Goal: Task Accomplishment & Management: Check status

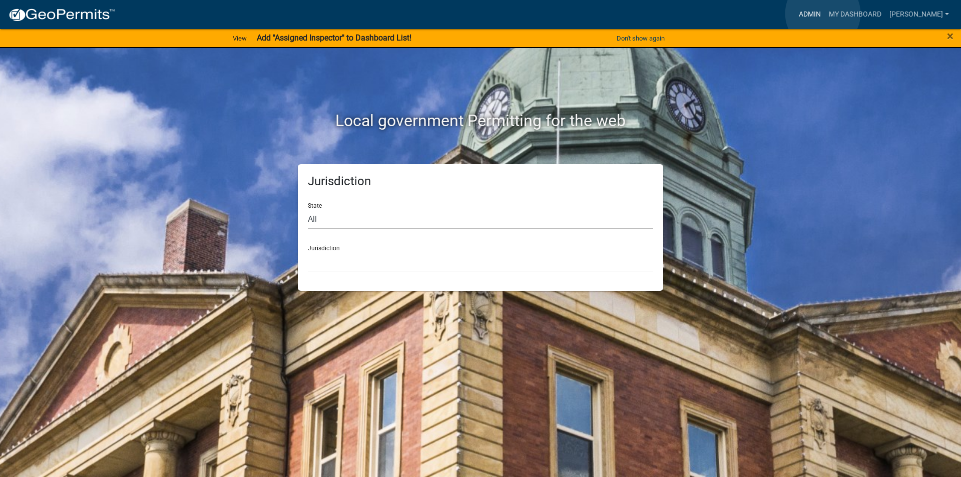
click at [823, 14] on link "Admin" at bounding box center [810, 14] width 30 height 19
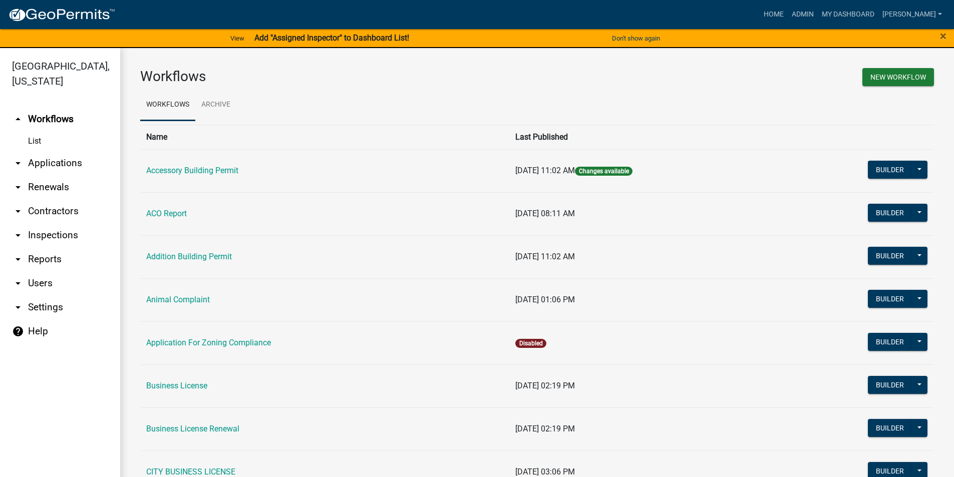
click at [32, 165] on link "arrow_drop_down Applications" at bounding box center [60, 163] width 120 height 24
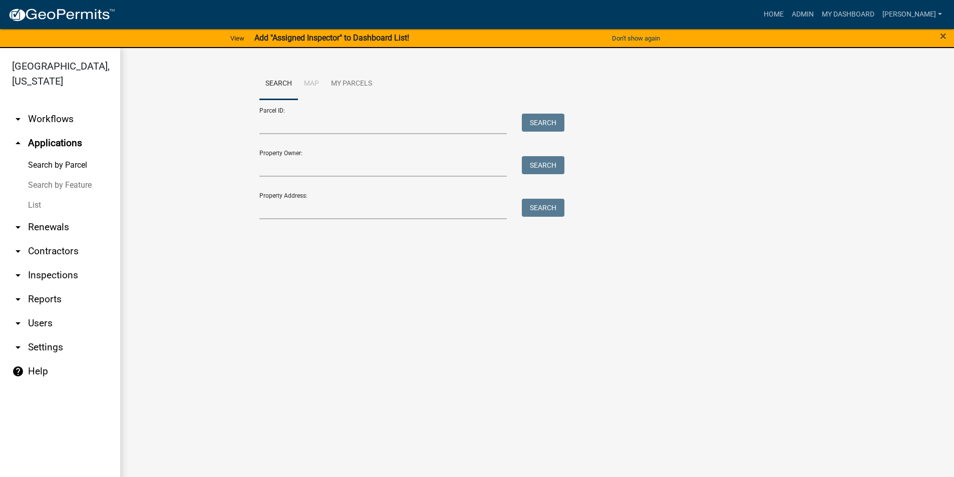
click at [30, 208] on link "List" at bounding box center [60, 205] width 120 height 20
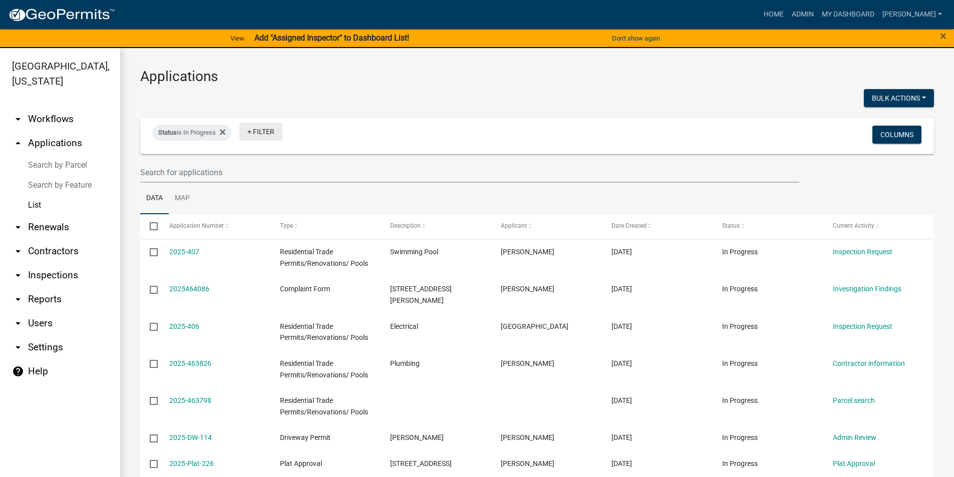
click at [265, 128] on link "+ Filter" at bounding box center [260, 132] width 43 height 18
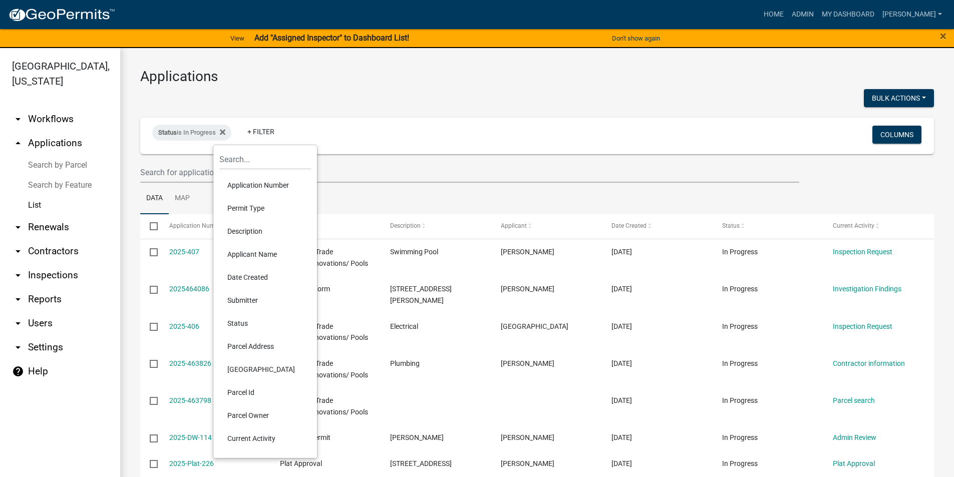
click at [249, 327] on li "Status" at bounding box center [265, 323] width 92 height 23
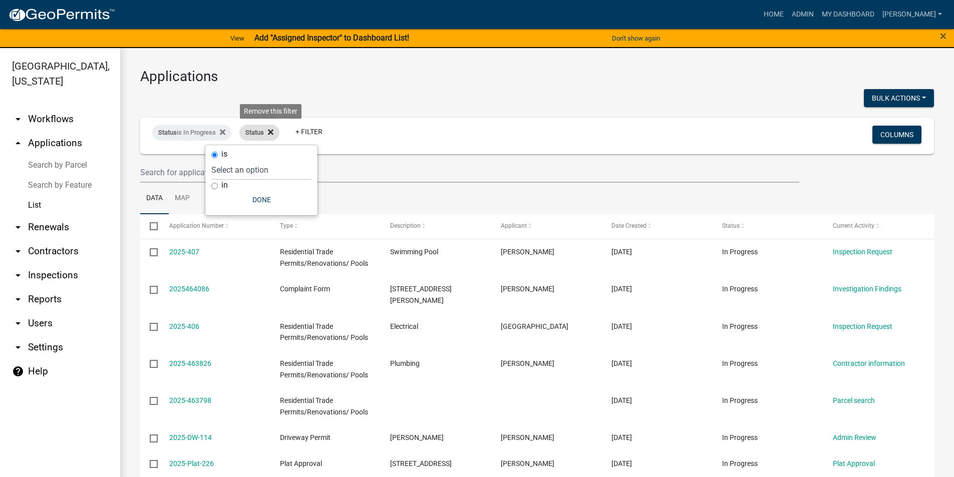
click at [272, 129] on icon at bounding box center [271, 132] width 6 height 8
click at [271, 130] on link "+ Filter" at bounding box center [260, 132] width 43 height 18
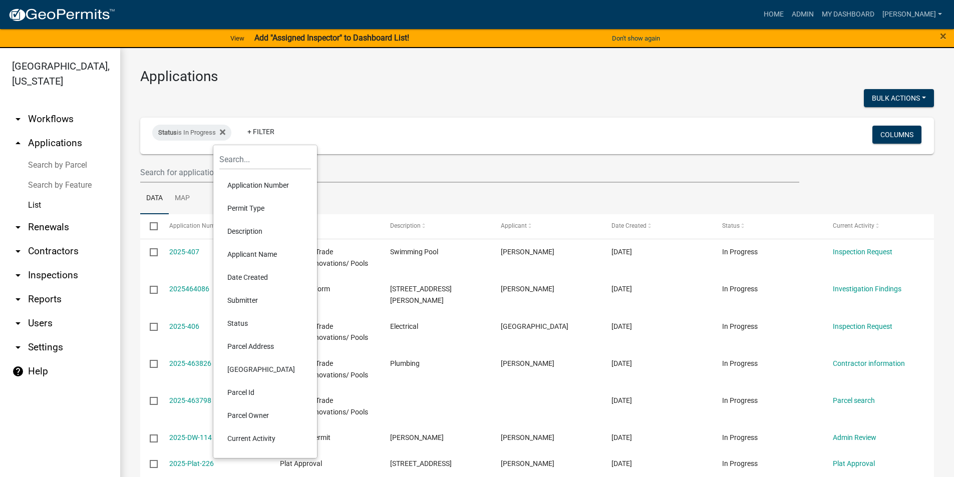
click at [250, 207] on li "Permit Type" at bounding box center [265, 208] width 92 height 23
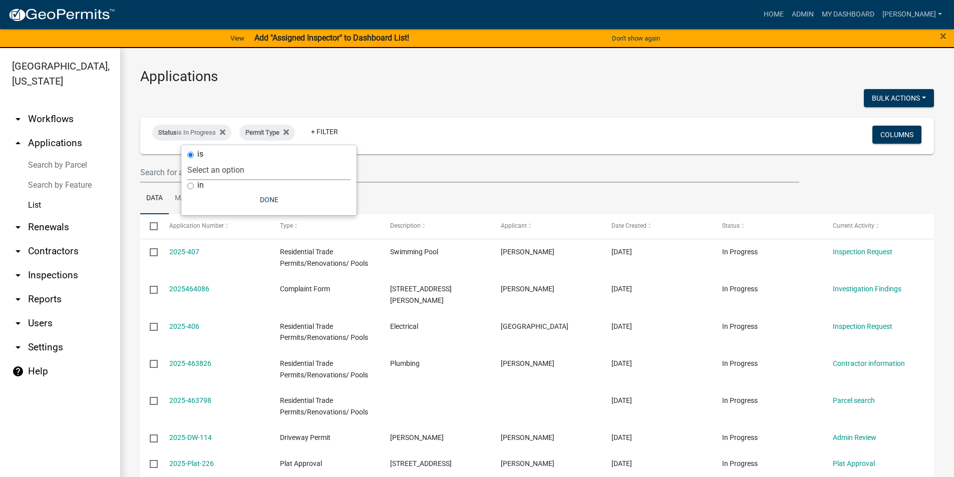
click at [261, 169] on select "Select an option Accessory Building Permit ACO Report Addition Building Permit …" at bounding box center [268, 170] width 163 height 21
select select "8a3a9a7d-d7f9-42f0-9741-3b4095b7bc8e"
click at [211, 160] on select "Select an option Accessory Building Permit ACO Report Addition Building Permit …" at bounding box center [268, 170] width 163 height 21
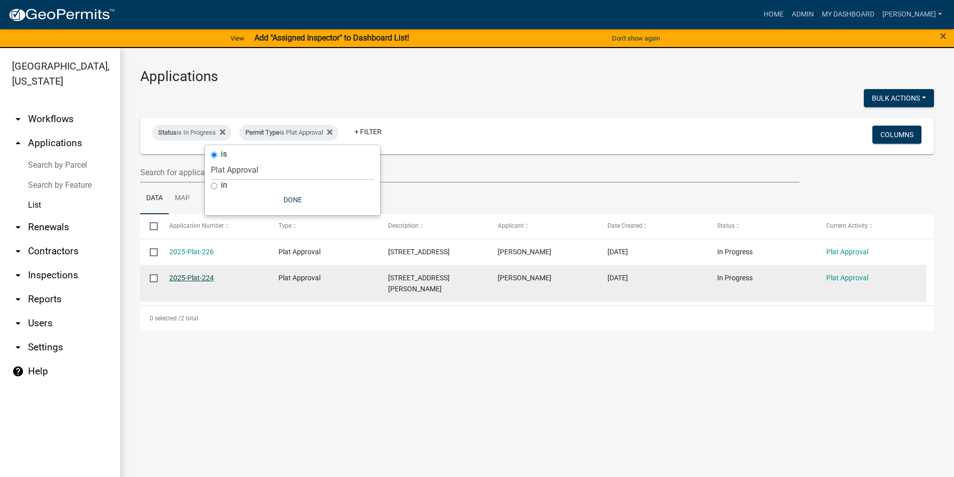
click at [185, 274] on link "2025-Plat-224" at bounding box center [191, 278] width 45 height 8
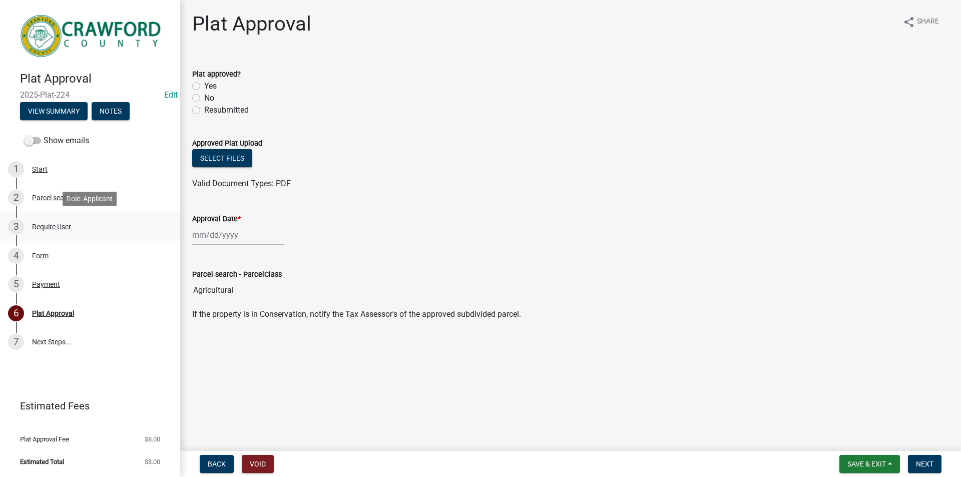
click at [43, 219] on div "3 Require User" at bounding box center [86, 227] width 156 height 16
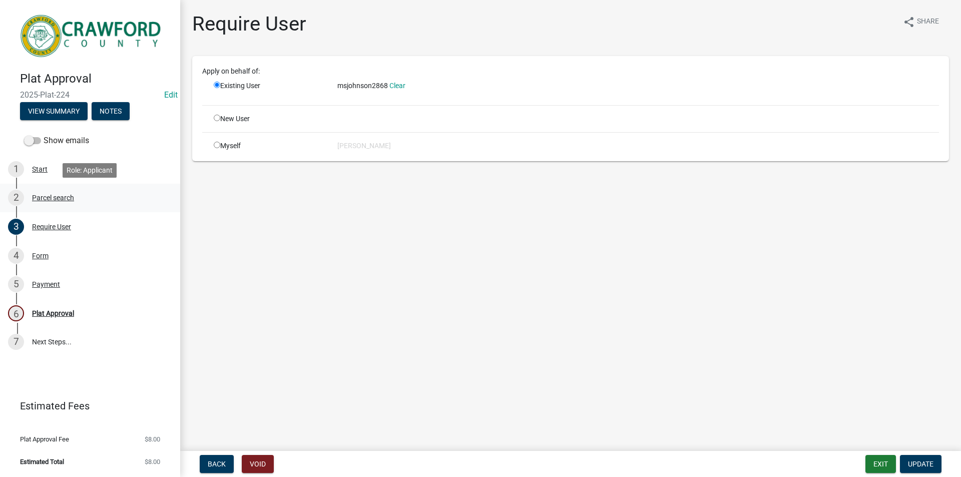
click at [46, 195] on div "Parcel search" at bounding box center [53, 197] width 42 height 7
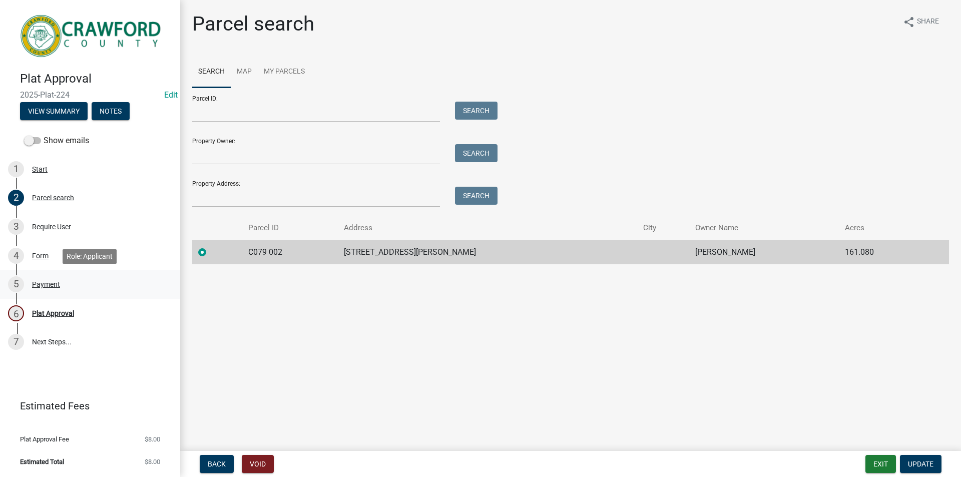
click at [55, 285] on div "Payment" at bounding box center [46, 284] width 28 height 7
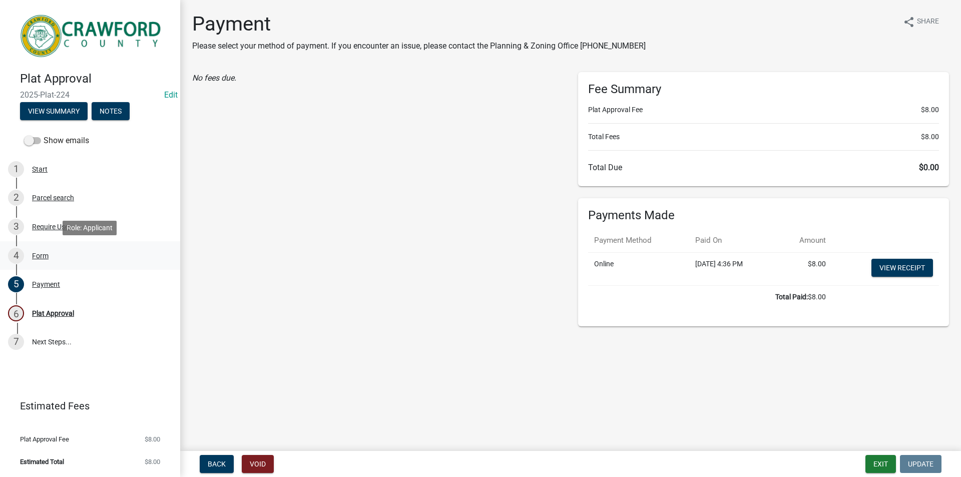
click at [40, 252] on div "Form" at bounding box center [40, 255] width 17 height 7
